Goal: Find specific page/section: Find specific page/section

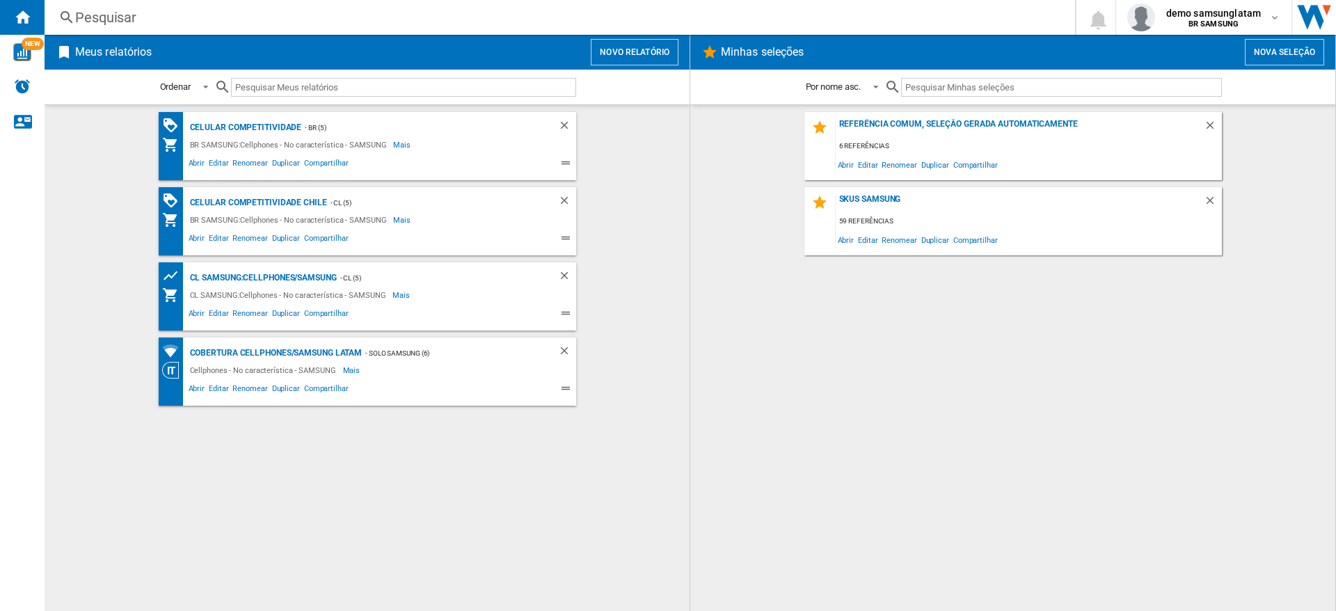
click at [474, 547] on div "Celular competitividade - BR (5) BR SAMSUNG:Cellphones - No característica - SA…" at bounding box center [366, 358] width 617 height 492
drag, startPoint x: 474, startPoint y: 547, endPoint x: 493, endPoint y: 553, distance: 20.3
click at [493, 553] on div "Celular competitividade - BR (5) BR SAMSUNG:Cellphones - No característica - SA…" at bounding box center [366, 358] width 617 height 492
click at [541, 502] on div "Celular competitividade - BR (5) BR SAMSUNG:Cellphones - No característica - SA…" at bounding box center [366, 358] width 617 height 492
click at [844, 391] on div "Referência comum, seleção gerada automaticamente 6 referências Abrir Editar Ren…" at bounding box center [1012, 358] width 617 height 492
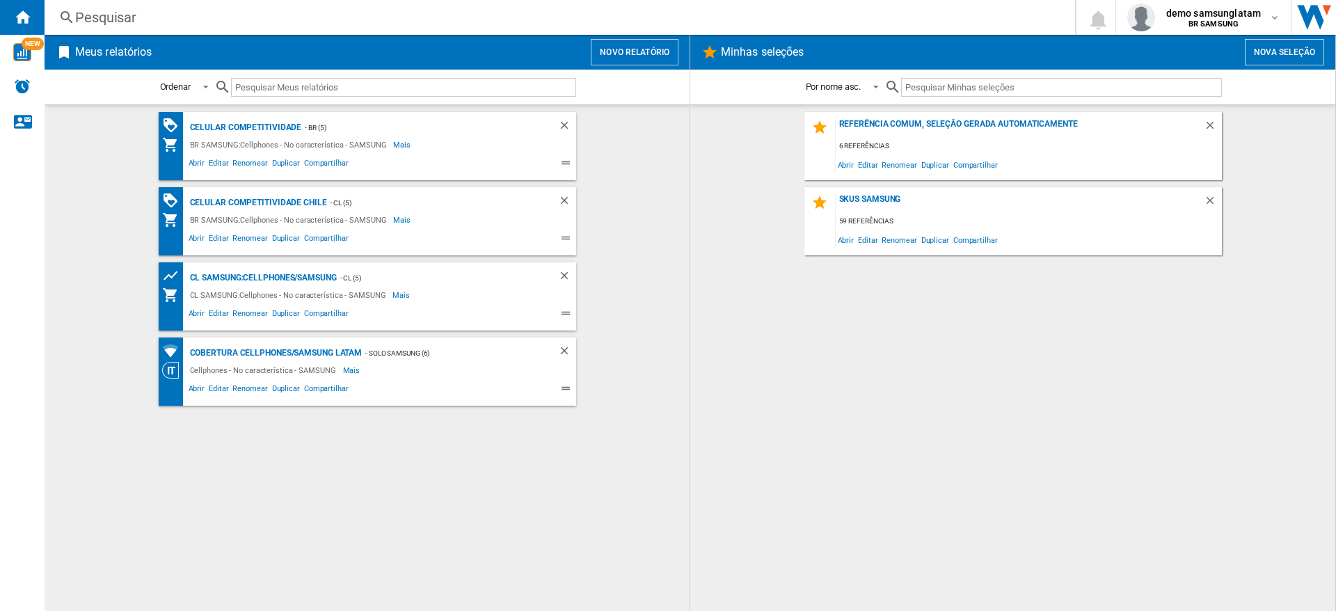
click at [664, 234] on wk-bookmarked-report "Celular competitividade Chile - CL (5) BR SAMSUNG:Cellphones - No característic…" at bounding box center [366, 221] width 617 height 68
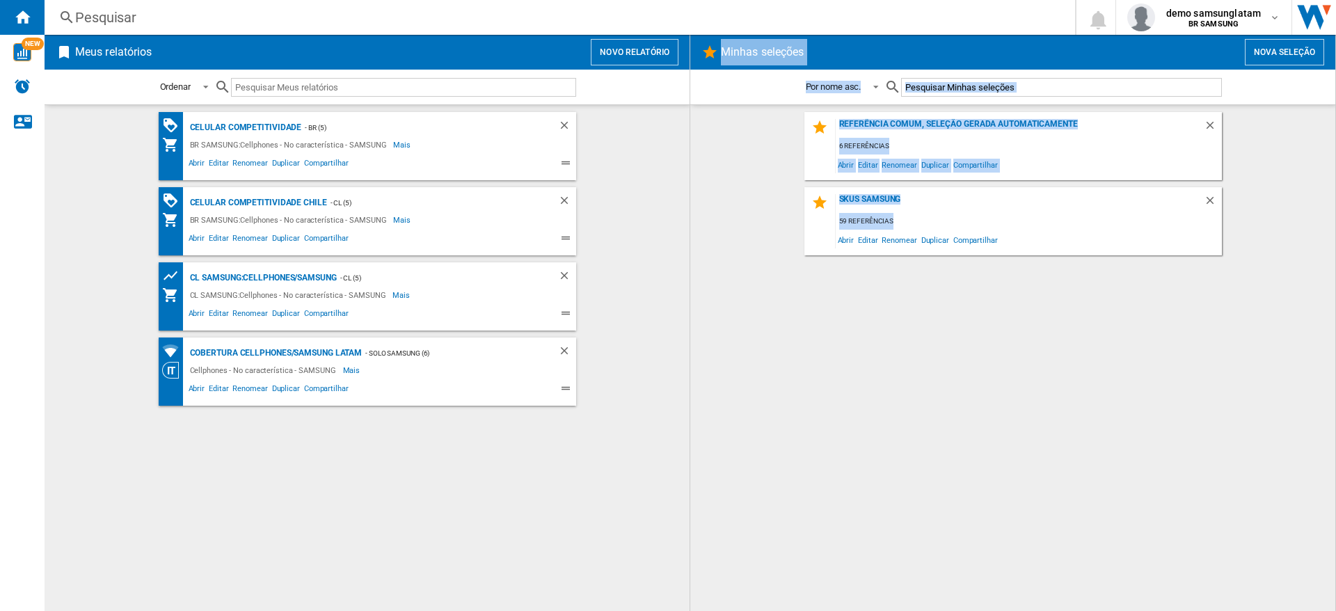
drag, startPoint x: 680, startPoint y: 227, endPoint x: 761, endPoint y: 289, distance: 102.3
click at [761, 289] on div "Meus relatórios Novo relatório Ordenar Ordenar Por tipo de relatório Por nome a…" at bounding box center [690, 323] width 1291 height 576
click at [656, 157] on wk-bookmarked-report "Celular competitividade - BR (5) BR SAMSUNG:Cellphones - No característica - SA…" at bounding box center [366, 146] width 617 height 68
click at [622, 49] on button "Novo relatório" at bounding box center [635, 52] width 88 height 26
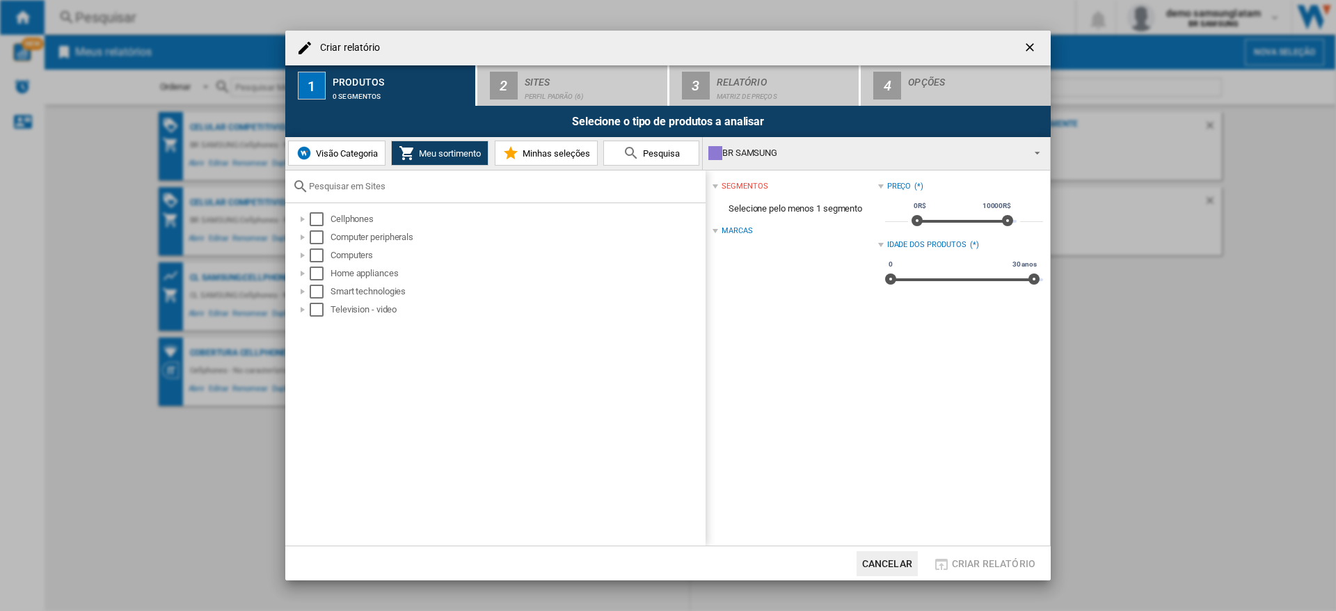
click at [1148, 442] on div "Criar relatório 1 Produtos 0 segmentos 2 Sites Perfil padrão (6) 3 Relatório Ma…" at bounding box center [668, 305] width 1336 height 611
click at [1030, 47] on ng-md-icon "getI18NText('BUTTONS.CLOSE_DIALOG')" at bounding box center [1030, 48] width 17 height 17
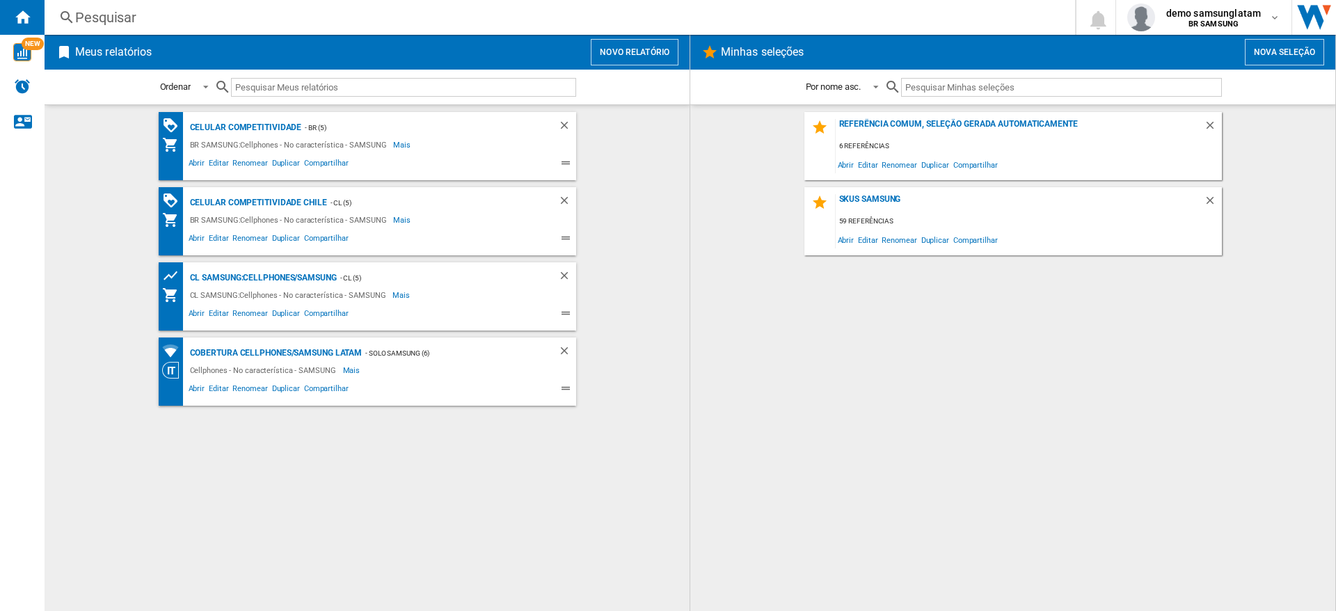
click at [956, 460] on div "Referência comum, seleção gerada automaticamente 6 referências Abrir Editar Ren…" at bounding box center [1012, 358] width 617 height 492
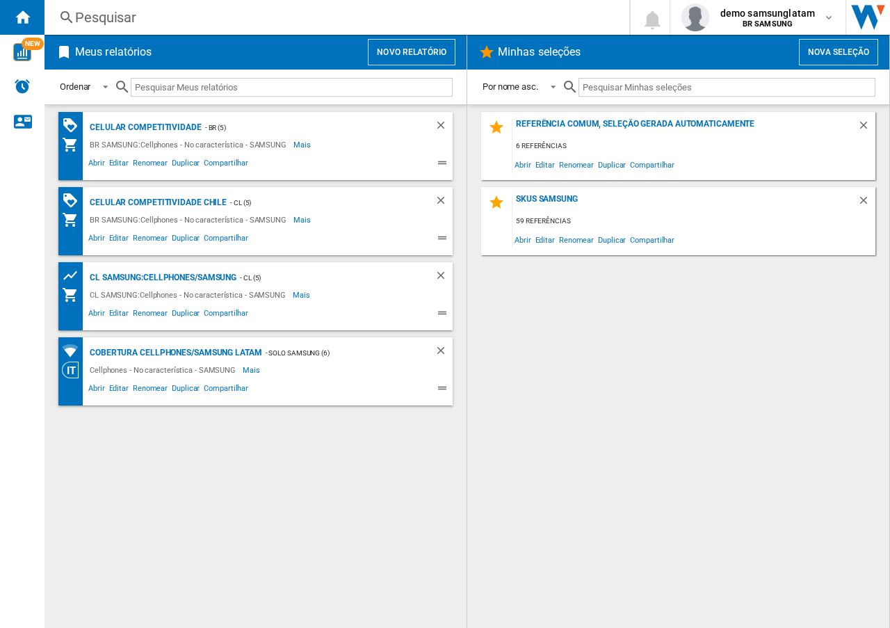
click at [628, 402] on div "Referência comum, seleção gerada automaticamente 6 referências Abrir Editar Ren…" at bounding box center [678, 366] width 394 height 509
